Goal: Register for event/course

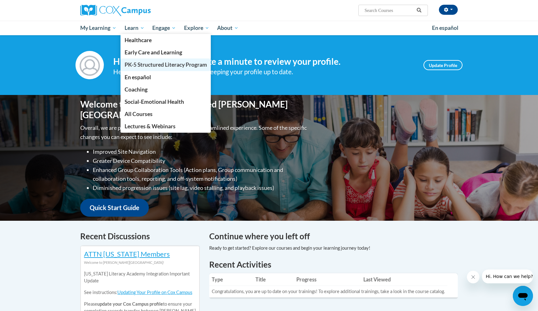
click at [147, 64] on span "PK-5 Structured Literacy Program" at bounding box center [165, 64] width 82 height 7
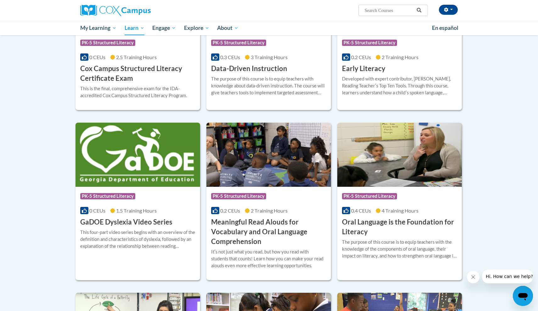
scroll to position [271, 0]
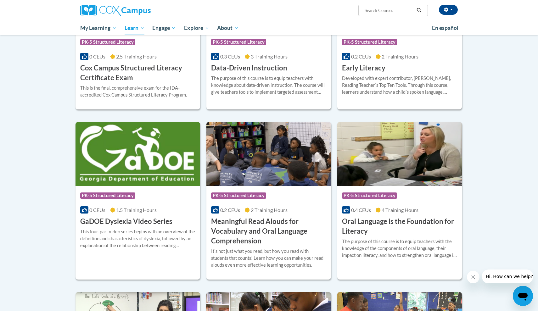
click at [387, 217] on h3 "Oral Language is the Foundation for Literacy" at bounding box center [399, 226] width 115 height 19
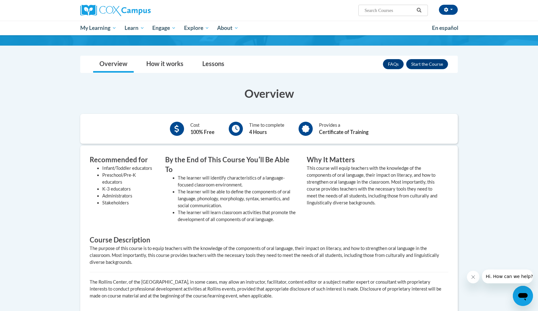
scroll to position [99, 0]
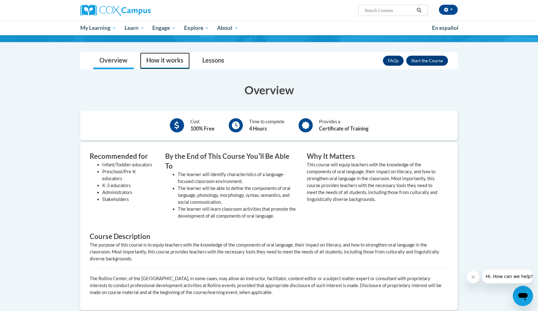
click at [164, 61] on link "How it works" at bounding box center [165, 60] width 50 height 17
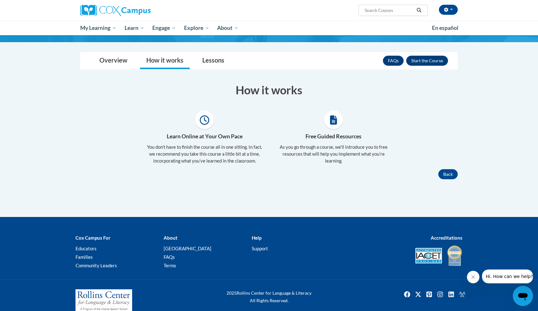
click at [201, 120] on icon at bounding box center [204, 119] width 9 height 9
click at [208, 61] on link "Lessons" at bounding box center [213, 60] width 35 height 17
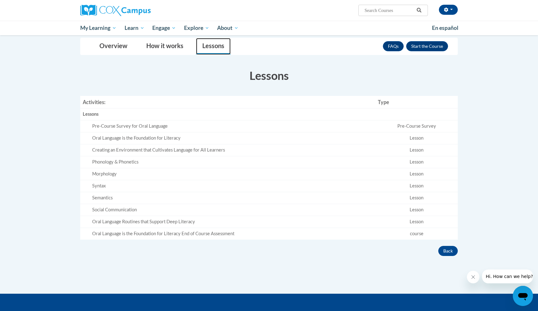
scroll to position [103, 0]
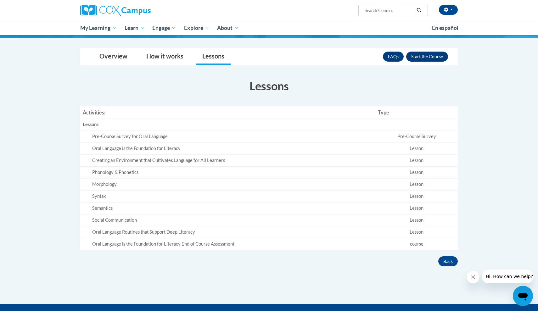
click at [425, 56] on button "Enroll" at bounding box center [427, 57] width 42 height 10
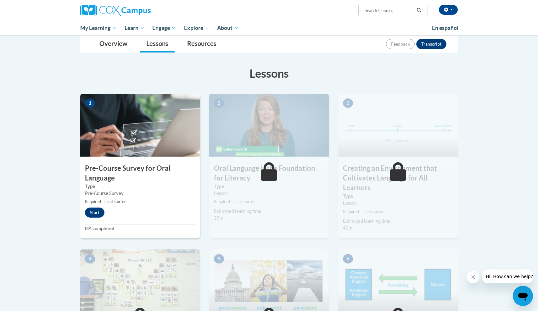
scroll to position [72, 0]
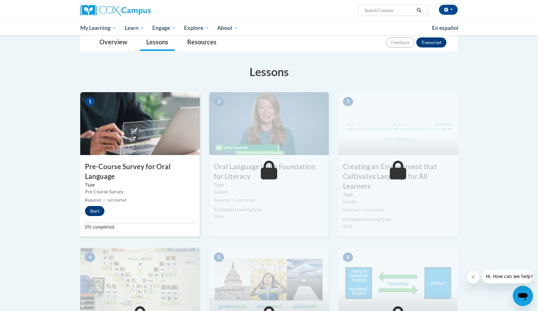
click at [93, 215] on button "Start" at bounding box center [94, 211] width 19 height 10
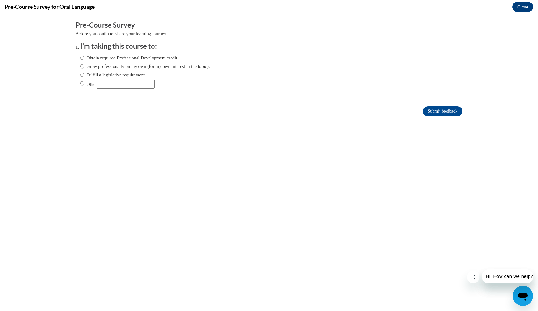
scroll to position [0, 0]
click at [119, 74] on label "Fulfill a legislative requirement." at bounding box center [113, 74] width 66 height 7
click at [84, 74] on input "Fulfill a legislative requirement." at bounding box center [82, 74] width 4 height 7
radio input "true"
click at [428, 112] on input "Submit feedback" at bounding box center [442, 111] width 40 height 10
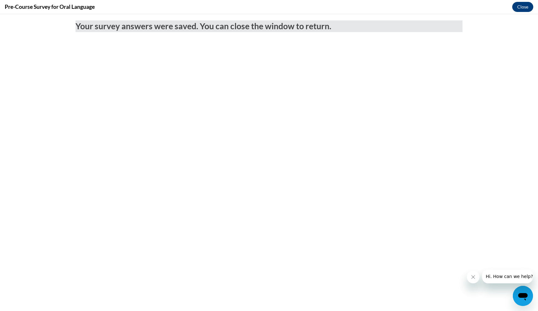
click at [518, 10] on button "Close" at bounding box center [522, 7] width 21 height 10
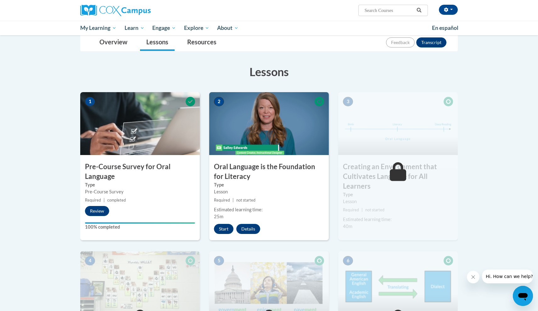
click at [223, 229] on button "Start" at bounding box center [223, 229] width 19 height 10
